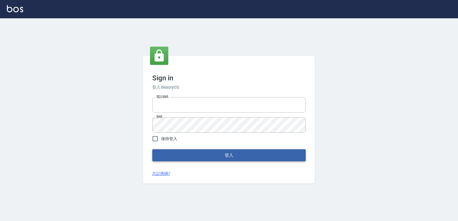
type input "0223312194"
click at [193, 158] on button "登入" at bounding box center [228, 155] width 153 height 12
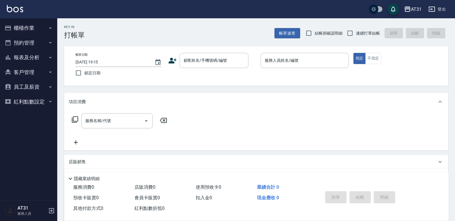
click at [363, 35] on label "連續打單結帳" at bounding box center [362, 33] width 36 height 12
click at [356, 35] on input "連續打單結帳" at bounding box center [350, 33] width 12 height 12
checkbox input "true"
click at [212, 64] on input "顧客姓名/手機號碼/編號" at bounding box center [209, 61] width 55 height 10
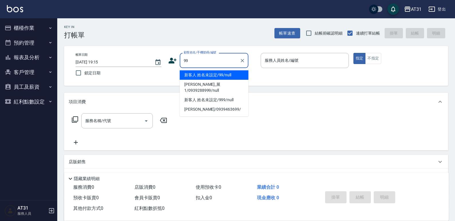
type input "新客人 姓名未設定/99/null"
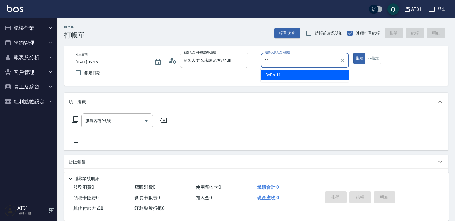
type input "BoBo-11"
type button "true"
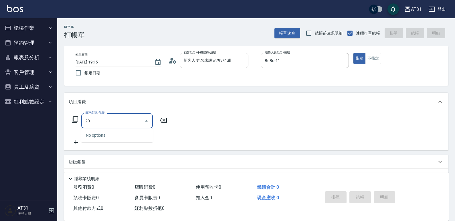
type input "201"
type input "20"
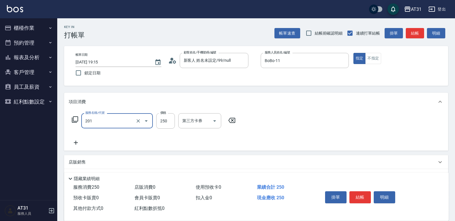
type input "洗髮(201)"
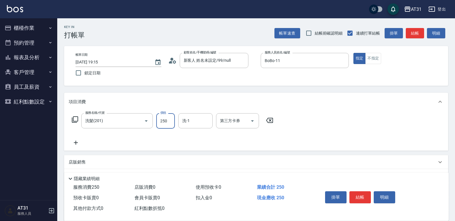
type input "0"
type input "50"
type input "500"
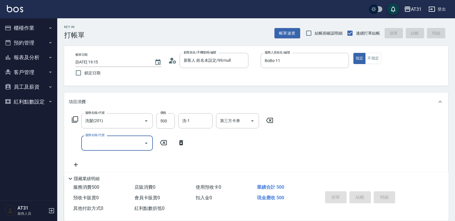
type input "0"
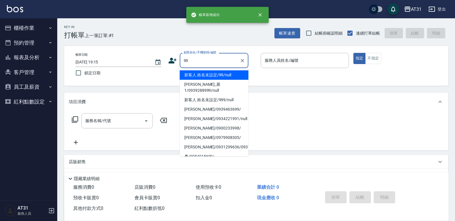
type input "新客人 姓名未設定/99/null"
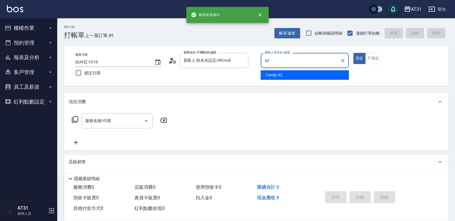
type input "Candy-42"
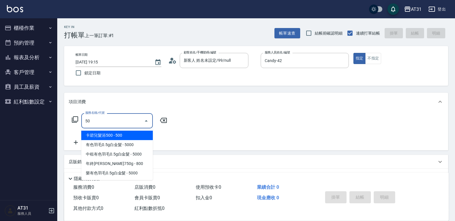
type input "501"
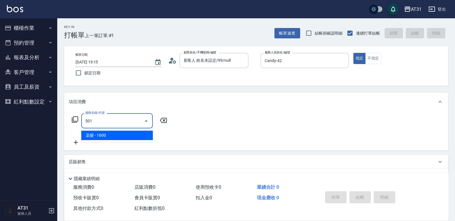
type input "160"
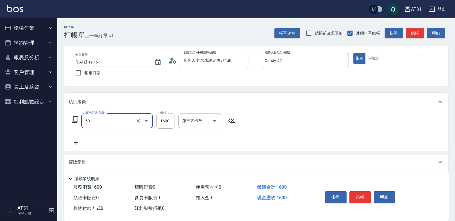
type input "染髮(501)"
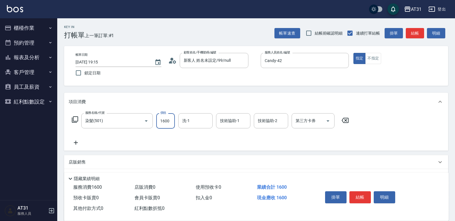
type input "0"
type input "18"
type input "10"
type input "188"
type input "180"
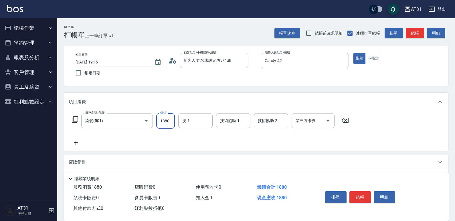
type input "1880"
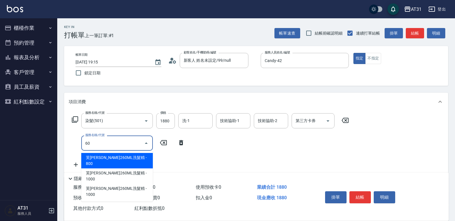
type input "608"
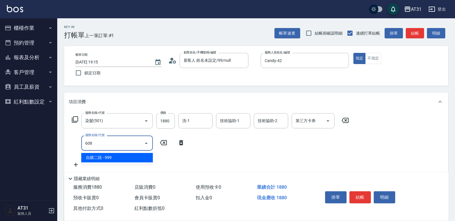
type input "280"
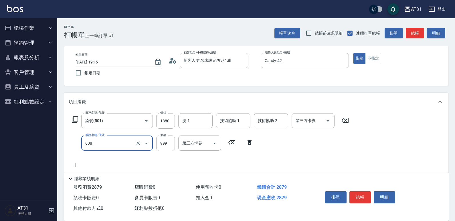
type input "自購二段(608)"
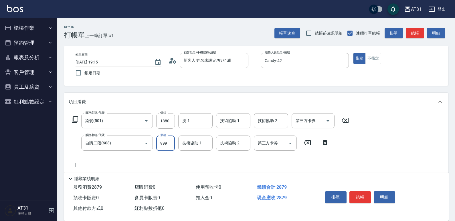
type input "2"
type input "190"
type input "200"
type input "2000"
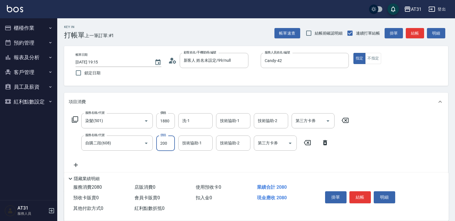
type input "380"
type input "2000"
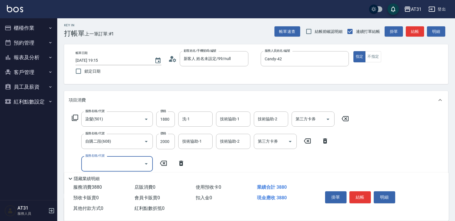
scroll to position [116, 0]
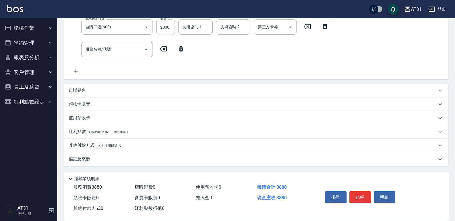
click at [98, 143] on p "其他付款方式 入金可用餘額: 0" at bounding box center [95, 146] width 53 height 6
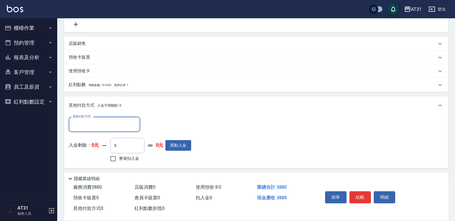
scroll to position [173, 0]
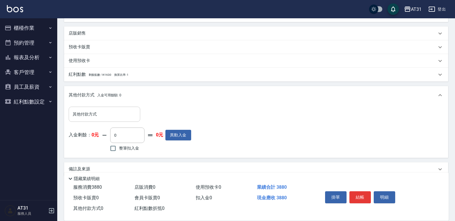
click at [98, 141] on div "入金剩餘： 0元 0 ​ 整筆扣入金 0元 異動入金" at bounding box center [130, 141] width 122 height 26
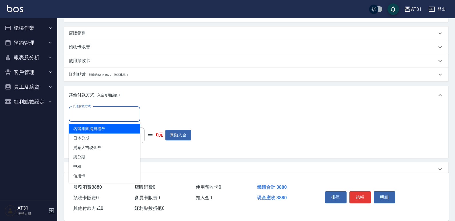
click at [95, 114] on input "其他付款方式" at bounding box center [104, 114] width 66 height 10
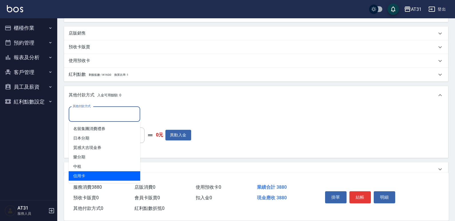
click at [93, 173] on span "信用卡" at bounding box center [105, 175] width 72 height 9
type input "信用卡"
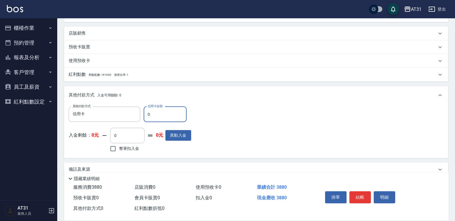
drag, startPoint x: 154, startPoint y: 112, endPoint x: 146, endPoint y: 113, distance: 8.6
click at [146, 113] on input "0" at bounding box center [165, 114] width 43 height 15
type input "388"
type input "0"
type input "3880"
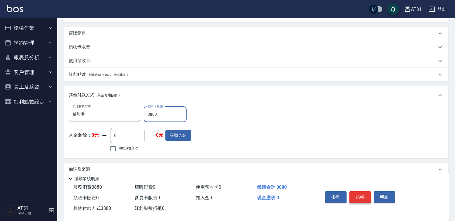
click at [355, 191] on button "結帳" at bounding box center [359, 197] width 21 height 12
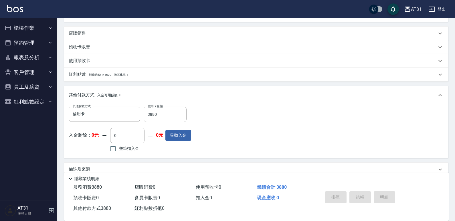
type input "[DATE] 19:16"
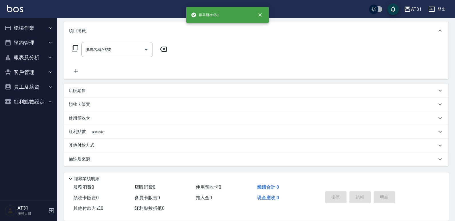
scroll to position [0, 0]
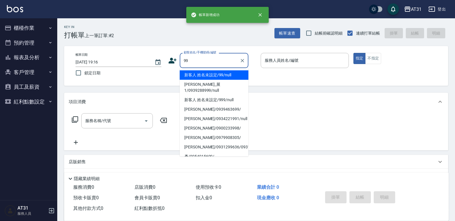
type input "新客人 姓名未設定/99/null"
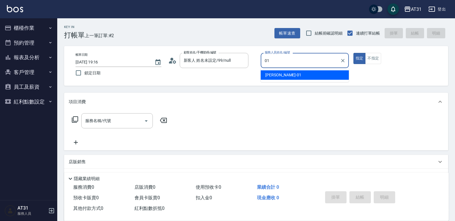
type input "[PERSON_NAME]-01"
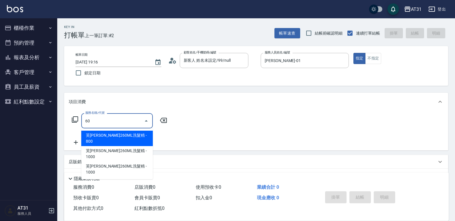
type input "601"
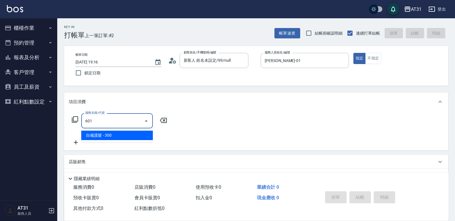
type input "30"
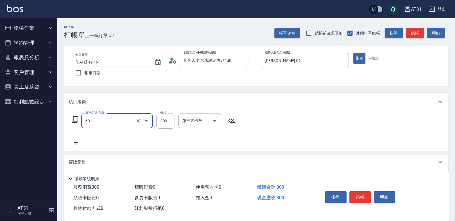
type input "自備護髮(601)"
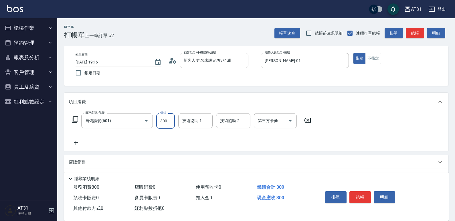
type input "0"
type input "89"
type input "80"
type input "899"
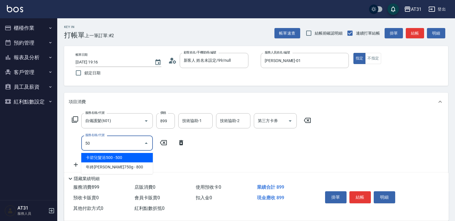
type input "501"
type input "240"
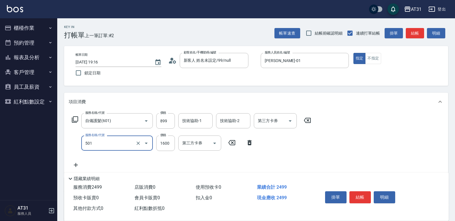
type input "染髮(501)"
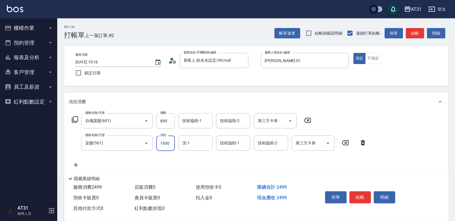
type input "1"
type input "90"
type input "159"
type input "100"
type input "1599"
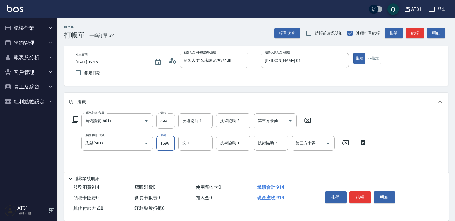
type input "240"
type input "1599"
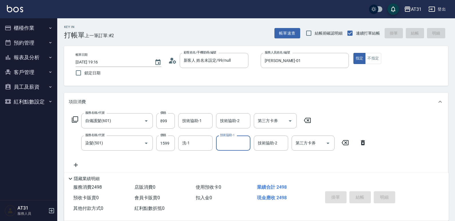
type input "0"
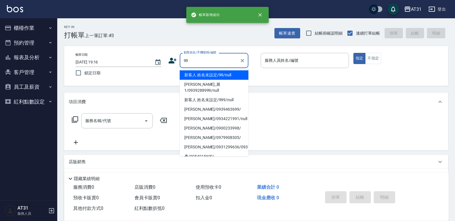
type input "新客人 姓名未設定/99/null"
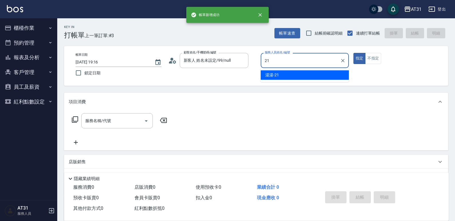
type input "湯湯-21"
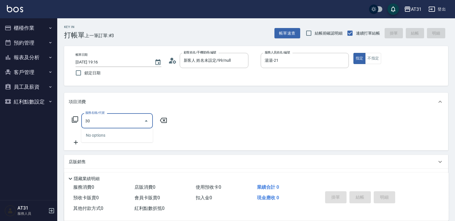
type input "301"
type input "160"
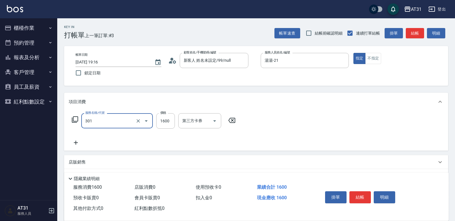
type input "燙髮(301)"
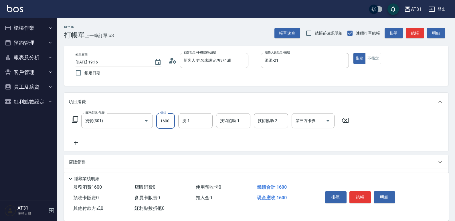
type input "0"
type input "13"
type input "10"
type input "138"
type input "130"
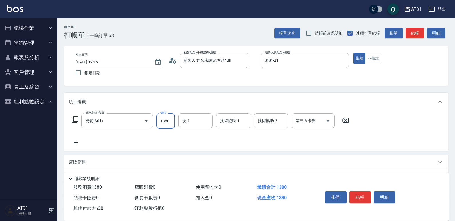
type input "1380"
type input "[PERSON_NAME]-46"
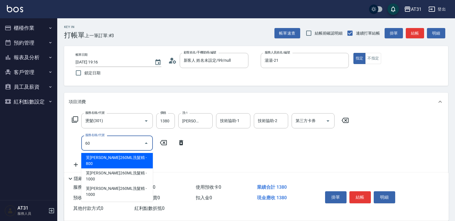
type input "609"
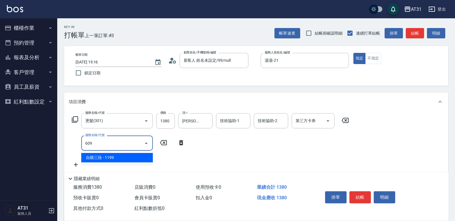
type input "250"
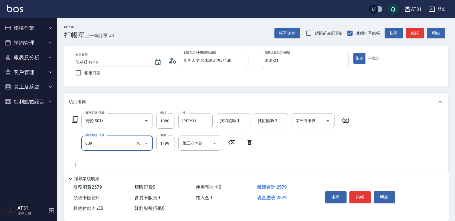
type input "自購三段(609)"
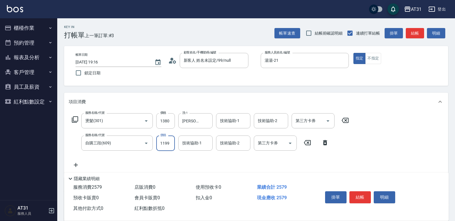
type input "1"
type input "130"
type input "13"
type input "150"
type input "135"
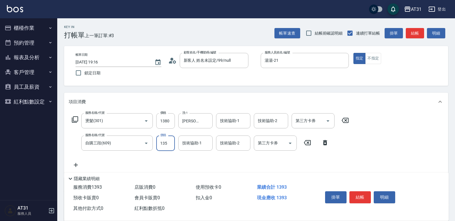
type input "270"
type input "1350"
click at [170, 122] on input "1380" at bounding box center [165, 120] width 19 height 15
type input "1"
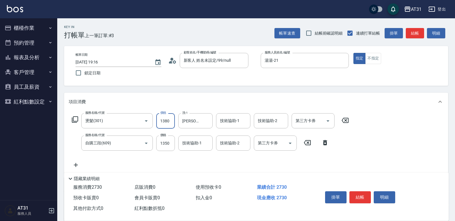
type input "130"
type input "138"
type input "140"
type input "1388"
type input "270"
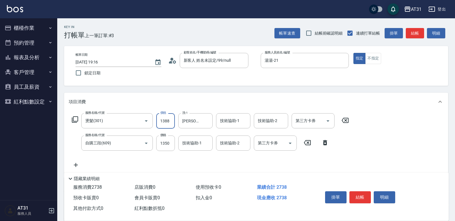
type input "1388"
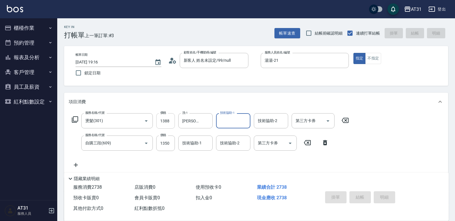
type input "0"
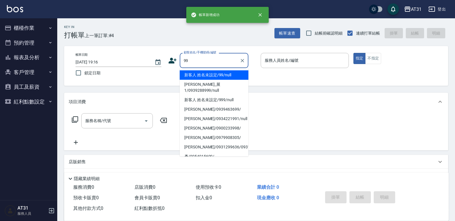
type input "新客人 姓名未設定/99/null"
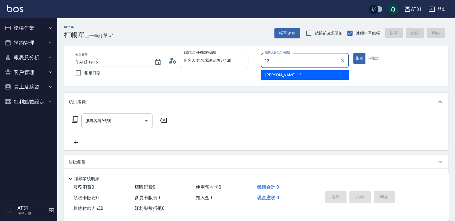
type input "[PERSON_NAME]-12"
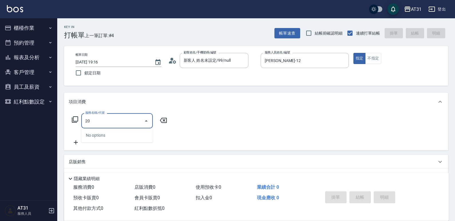
type input "201"
type input "20"
type input "洗髮(201)"
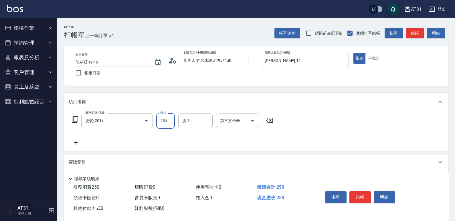
type input "0"
type input "50"
type input "500"
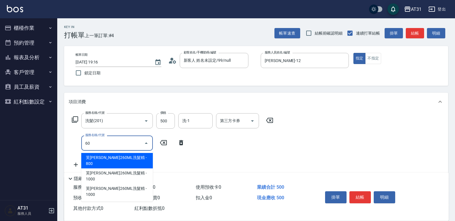
type input "608"
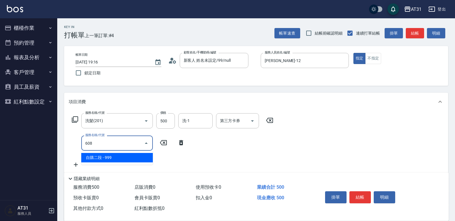
type input "140"
type input "自購二段(608)"
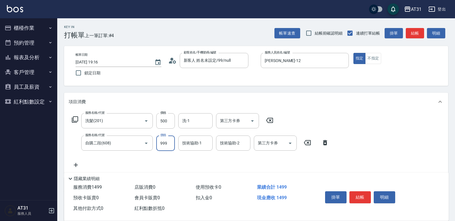
type input "50"
type input "17"
type input "60"
type input "170"
type input "220"
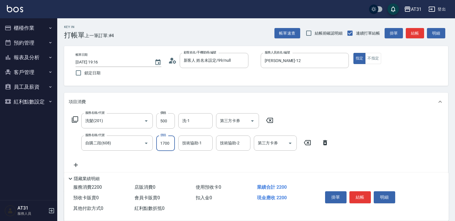
type input "1700"
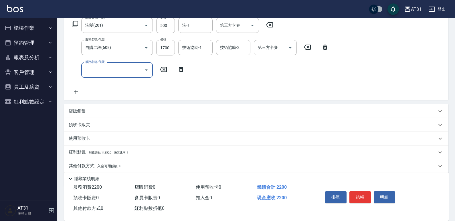
scroll to position [116, 0]
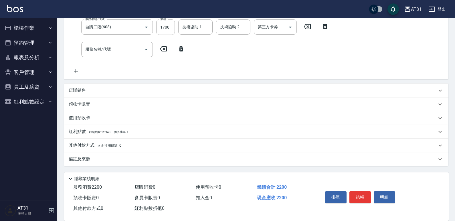
click at [101, 142] on div "其他付款方式 入金可用餘額: 0" at bounding box center [256, 146] width 384 height 14
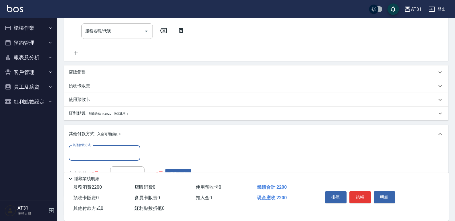
scroll to position [145, 0]
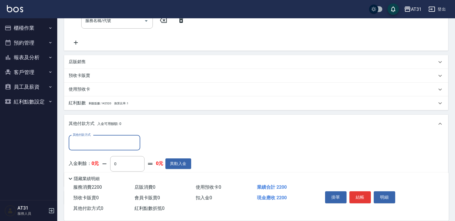
click at [106, 139] on input "其他付款方式" at bounding box center [104, 143] width 66 height 10
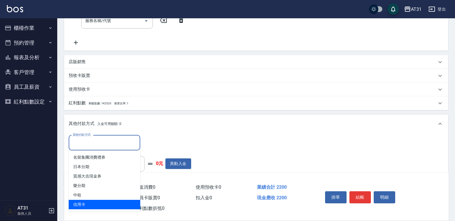
click at [106, 205] on span "信用卡" at bounding box center [105, 204] width 72 height 9
type input "信用卡"
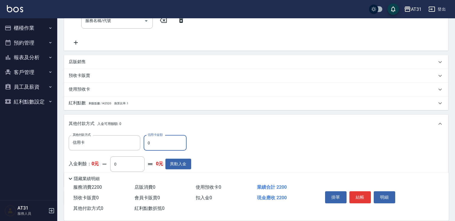
drag, startPoint x: 149, startPoint y: 139, endPoint x: 145, endPoint y: 139, distance: 3.8
click at [145, 139] on input "0" at bounding box center [165, 142] width 43 height 15
type input "2"
type input "210"
type input "220"
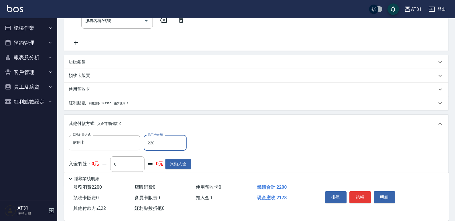
type input "190"
type input "2200"
type input "0"
type input "2200"
click at [357, 199] on button "結帳" at bounding box center [359, 197] width 21 height 12
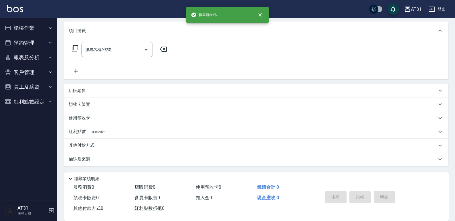
scroll to position [0, 0]
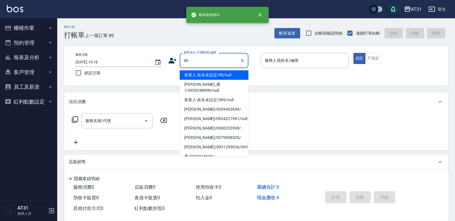
type input "新客人 姓名未設定/99/null"
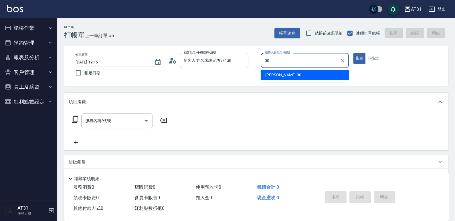
type input "[PERSON_NAME]-00"
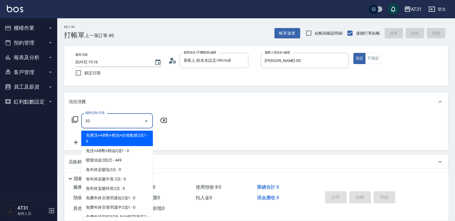
type input "201"
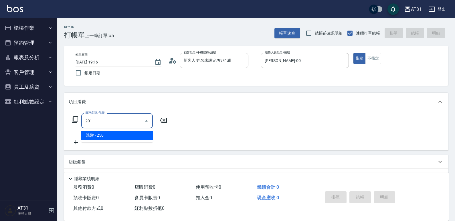
type input "20"
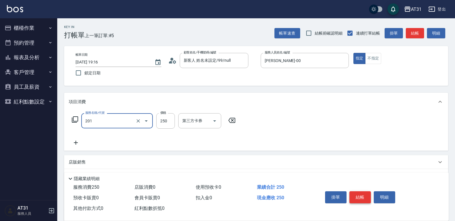
type input "洗髮(201)"
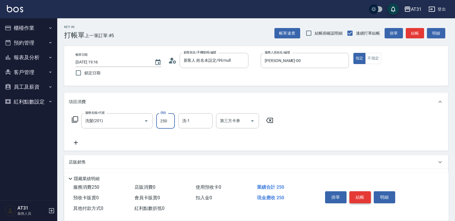
type input "0"
type input "33"
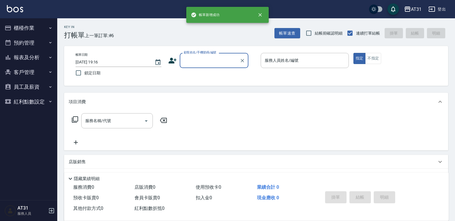
click at [31, 24] on button "櫃檯作業" at bounding box center [28, 28] width 53 height 15
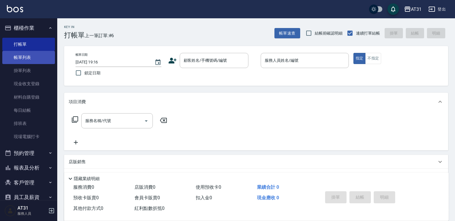
click at [31, 52] on link "帳單列表" at bounding box center [28, 57] width 53 height 13
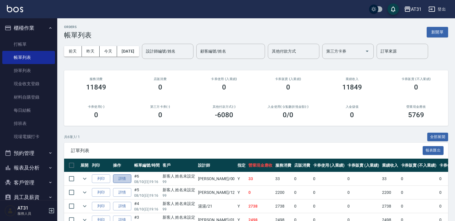
click at [115, 181] on link "詳情" at bounding box center [122, 179] width 18 height 9
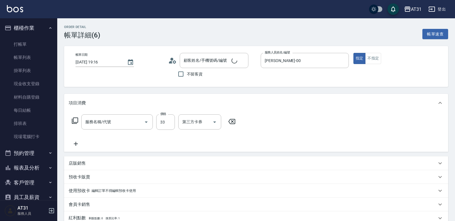
type input "[DATE] 19:16"
type input "[PERSON_NAME]-00"
type input "新客人 姓名未設定/99/null"
type input "洗髮(201)"
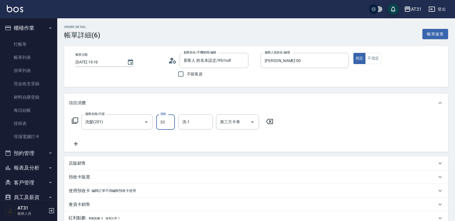
click at [171, 122] on input "33" at bounding box center [165, 121] width 19 height 15
type input "30"
type input "300"
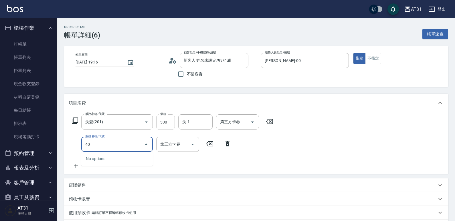
type input "401"
type input "50"
type input "剪髮(401)"
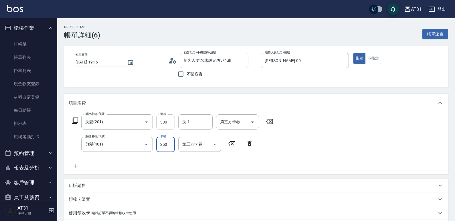
type input "3"
type input "30"
type input "60"
type input "300"
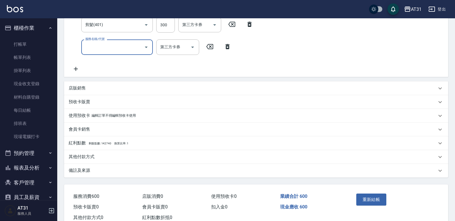
scroll to position [138, 0]
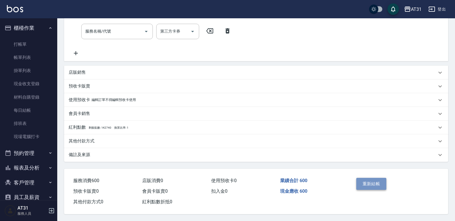
click at [363, 180] on button "重新結帳" at bounding box center [371, 184] width 30 height 12
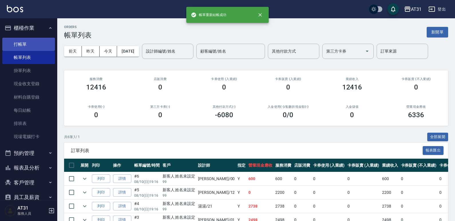
click at [27, 44] on link "打帳單" at bounding box center [28, 44] width 53 height 13
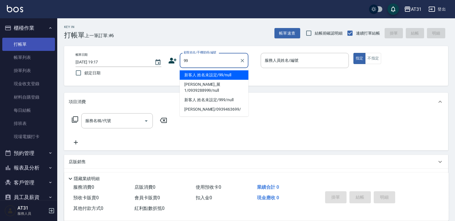
type input "新客人 姓名未設定/99/null"
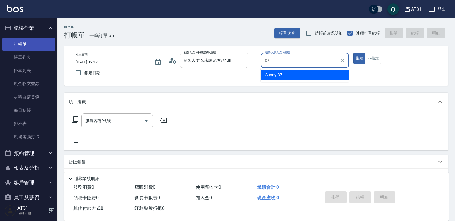
type input "Sunny-37"
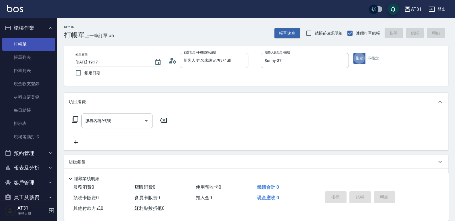
type button "true"
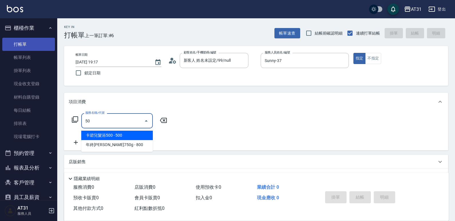
type input "501"
type input "160"
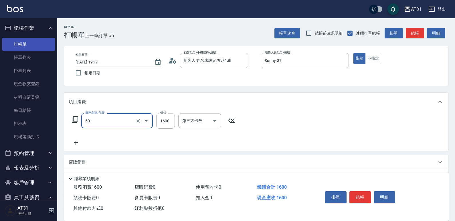
type input "染髮(501)"
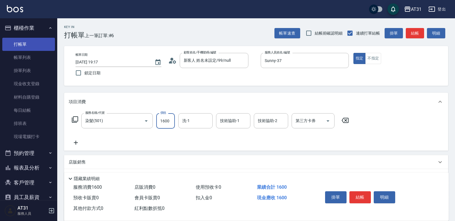
type input "0"
type input "129"
type input "120"
type input "1299"
type input "Lyan-45"
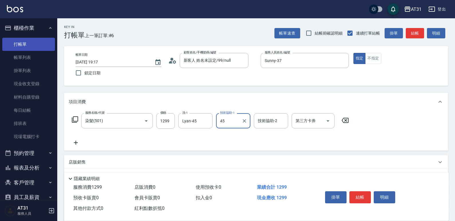
type input "Lyan-45"
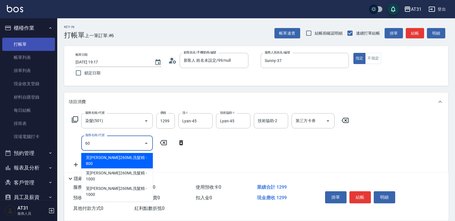
type input "608"
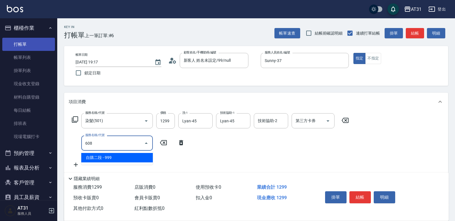
type input "220"
type input "自購二段(608)"
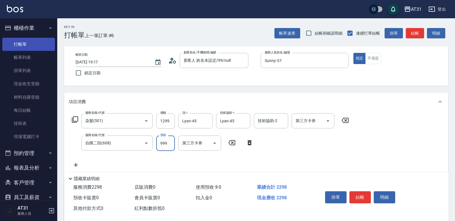
type input "1"
type input "130"
type input "18"
type input "140"
type input "180"
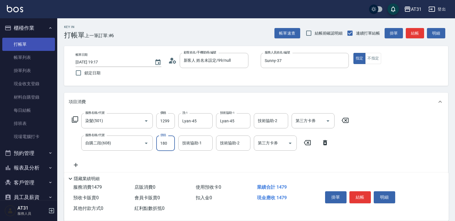
type input "300"
type input "1800"
type input "Lyan-45"
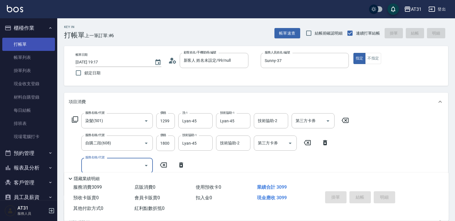
type input "0"
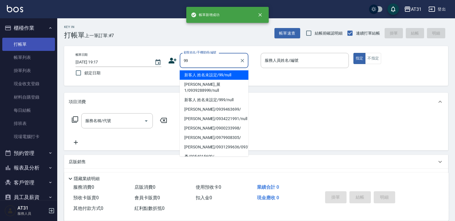
type input "新客人 姓名未設定/99/null"
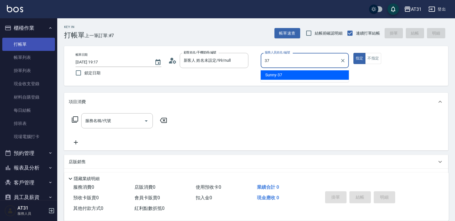
type input "Sunny-37"
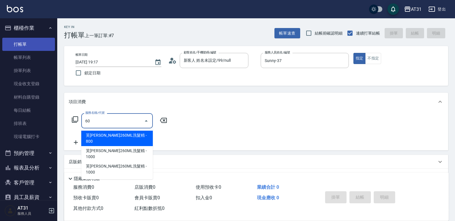
type input "608"
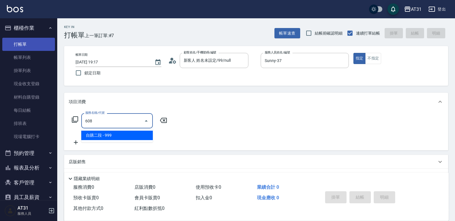
type input "90"
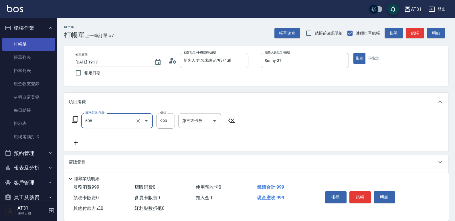
type input "自購二段(608)"
type input "0"
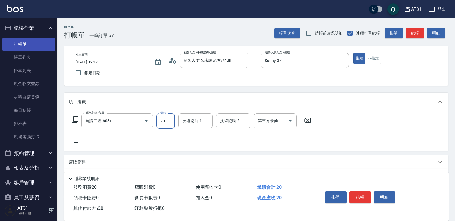
type input "200"
type input "20"
type input "2000"
type input "200"
type input "2000"
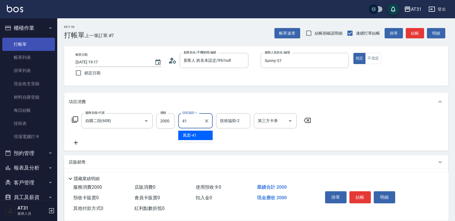
type input "鳳梨-41"
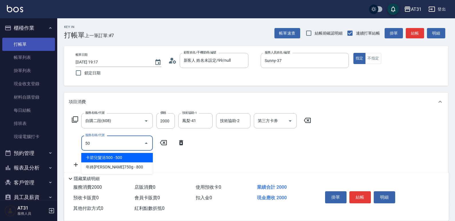
type input "501"
type input "360"
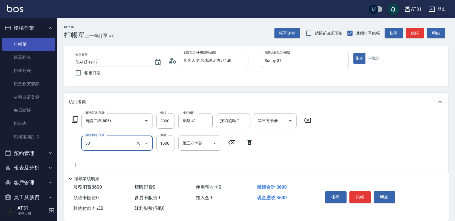
type input "染髮(501)"
type input "200"
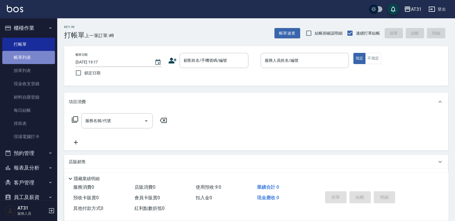
click at [42, 54] on link "帳單列表" at bounding box center [28, 57] width 53 height 13
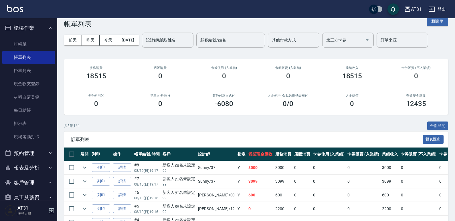
scroll to position [57, 0]
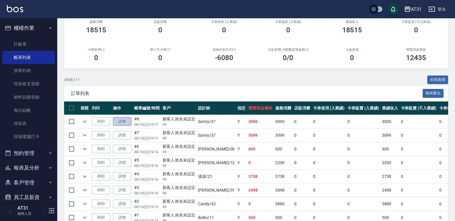
click at [122, 120] on link "詳情" at bounding box center [122, 121] width 18 height 9
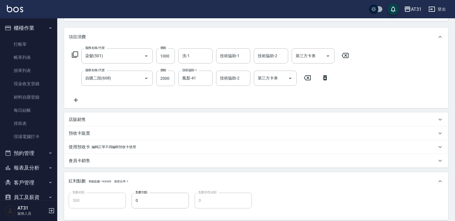
scroll to position [114, 0]
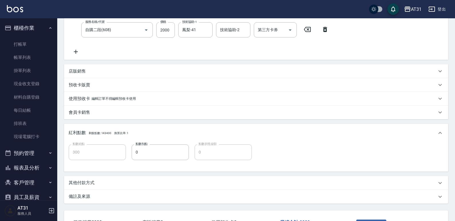
click at [117, 187] on div "其他付款方式" at bounding box center [256, 183] width 384 height 14
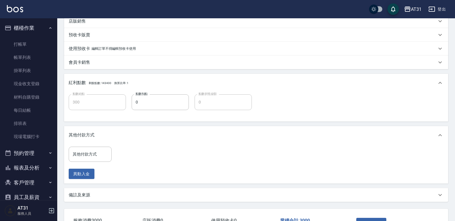
scroll to position [172, 0]
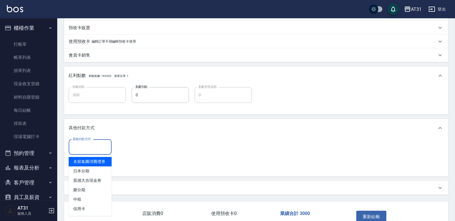
drag, startPoint x: 83, startPoint y: 143, endPoint x: 102, endPoint y: 173, distance: 36.0
click at [83, 143] on input "其他付款方式" at bounding box center [90, 147] width 38 height 10
click at [93, 212] on span "信用卡" at bounding box center [90, 208] width 43 height 9
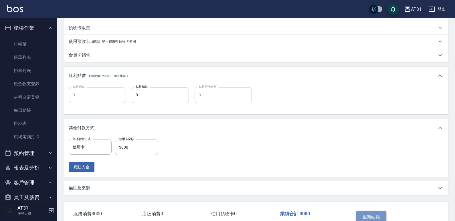
click at [381, 215] on button "重新結帳" at bounding box center [371, 217] width 30 height 12
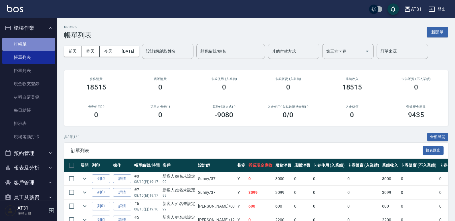
click at [34, 46] on link "打帳單" at bounding box center [28, 44] width 53 height 13
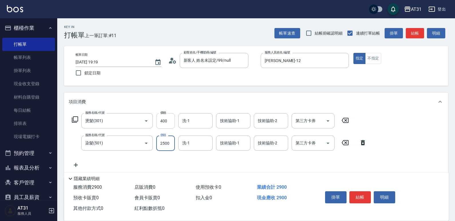
click at [165, 117] on input "400" at bounding box center [165, 120] width 19 height 15
